Goal: Transaction & Acquisition: Obtain resource

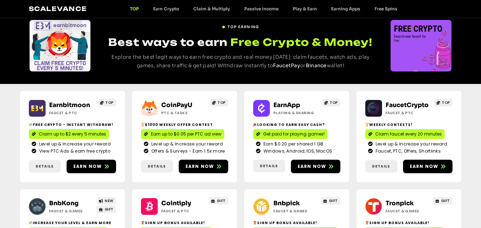
scroll to position [36, 0]
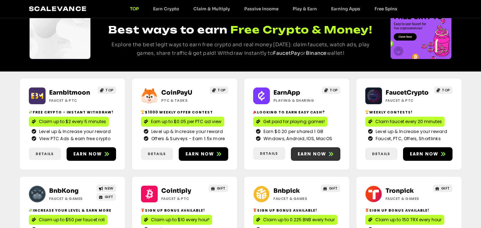
click at [312, 156] on span "Earn now" at bounding box center [312, 154] width 29 height 6
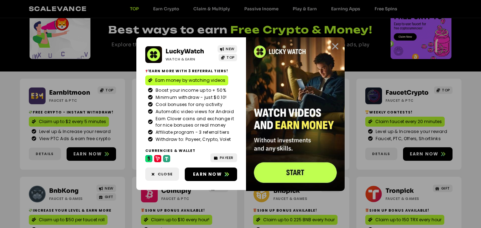
click at [334, 47] on icon "Close" at bounding box center [335, 46] width 9 height 9
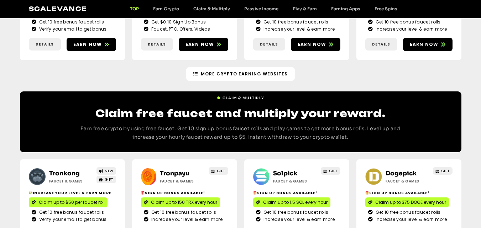
scroll to position [0, 0]
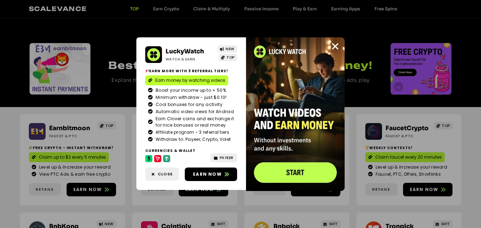
click at [375, 42] on div "LuckyWatch Watch & Earn NEW TOP Earn more with 3 referral Tiers! Earn money by …" at bounding box center [240, 114] width 481 height 228
